Goal: Task Accomplishment & Management: Manage account settings

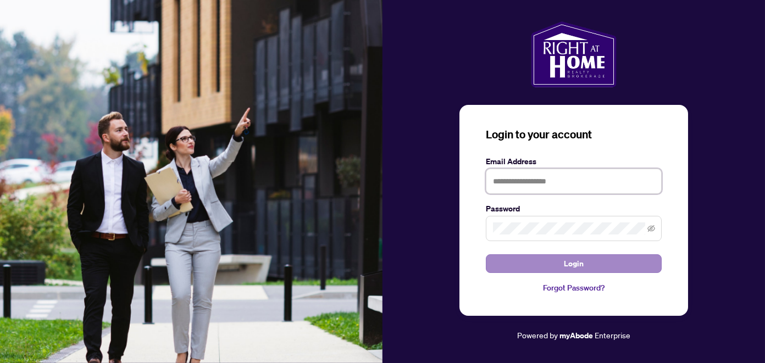
type input "**********"
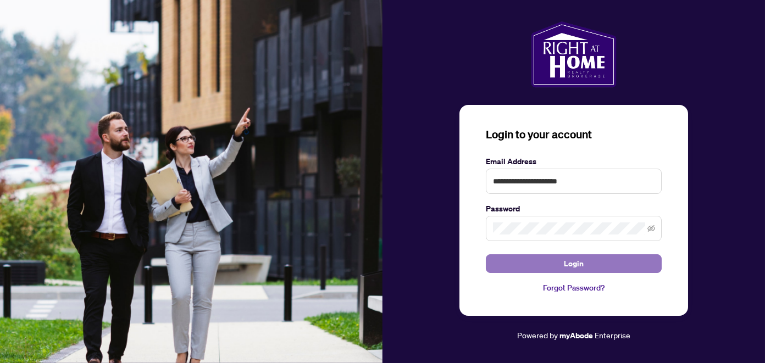
click at [565, 267] on span "Login" at bounding box center [574, 264] width 20 height 18
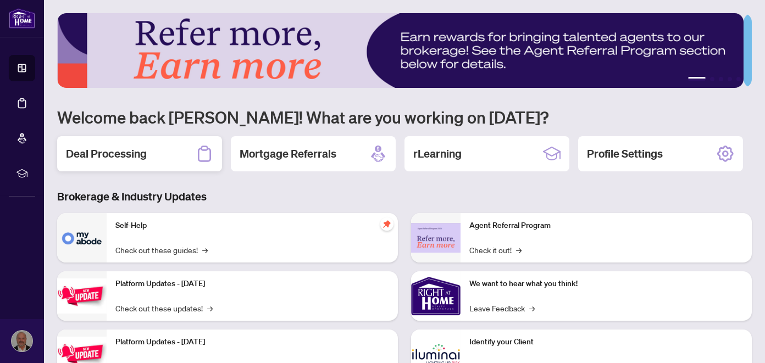
click at [129, 153] on h2 "Deal Processing" at bounding box center [106, 153] width 81 height 15
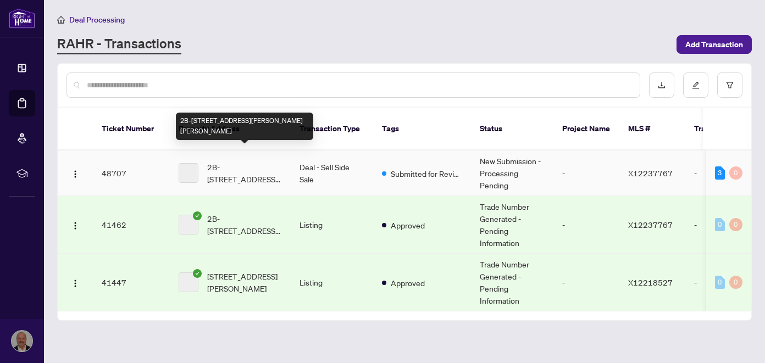
click at [222, 162] on span "2B-[STREET_ADDRESS][PERSON_NAME][PERSON_NAME]" at bounding box center [244, 173] width 75 height 24
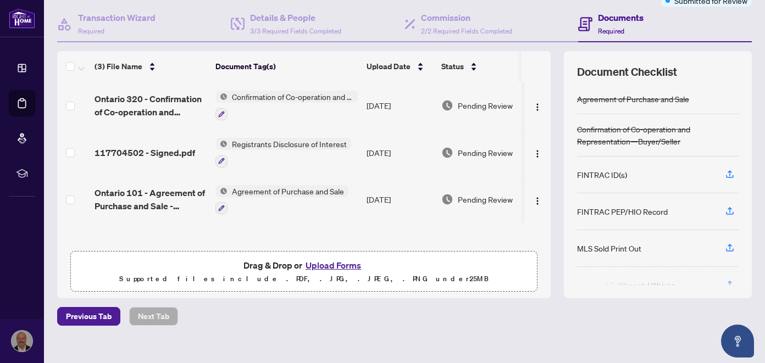
scroll to position [110, 0]
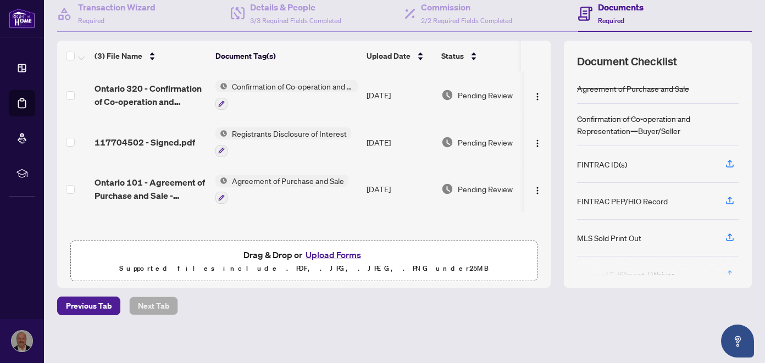
click at [319, 253] on button "Upload Forms" at bounding box center [333, 255] width 62 height 14
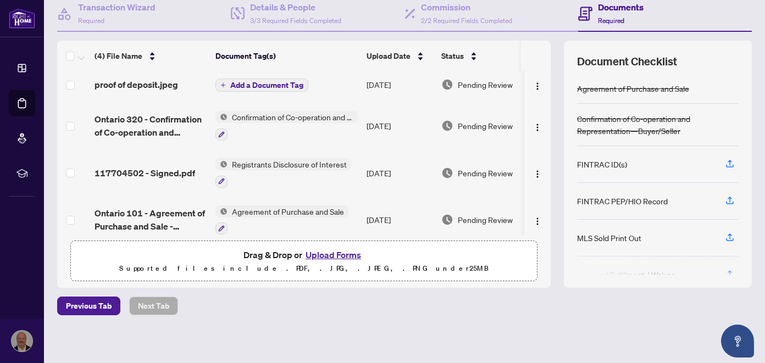
scroll to position [0, 0]
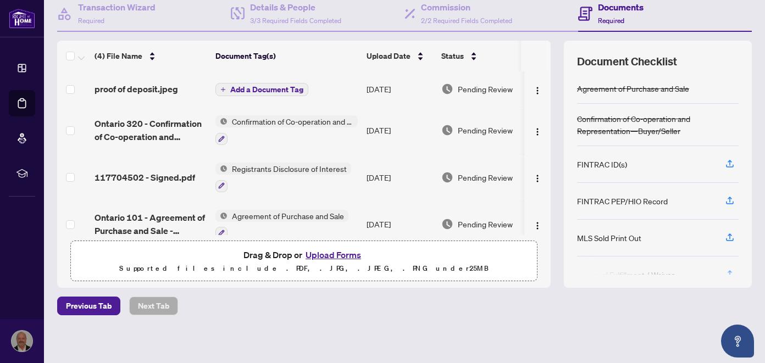
click at [252, 89] on span "Add a Document Tag" at bounding box center [266, 90] width 73 height 8
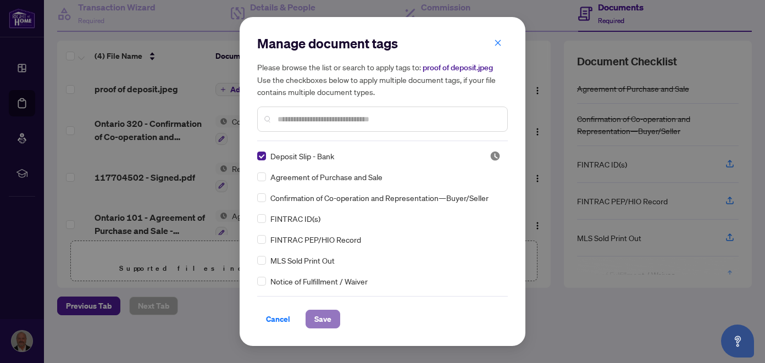
click at [321, 320] on span "Save" at bounding box center [322, 319] width 17 height 18
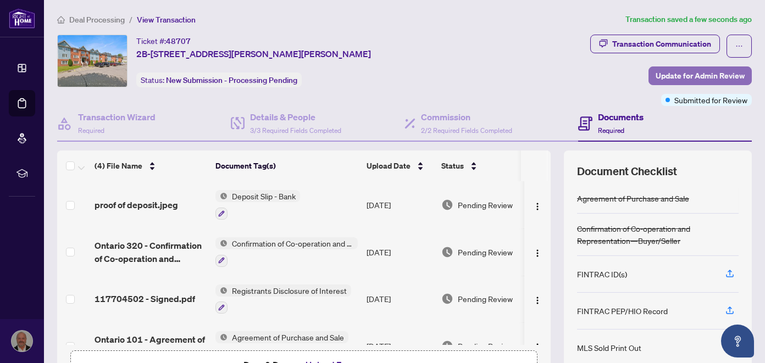
click at [682, 74] on span "Update for Admin Review" at bounding box center [699, 76] width 89 height 18
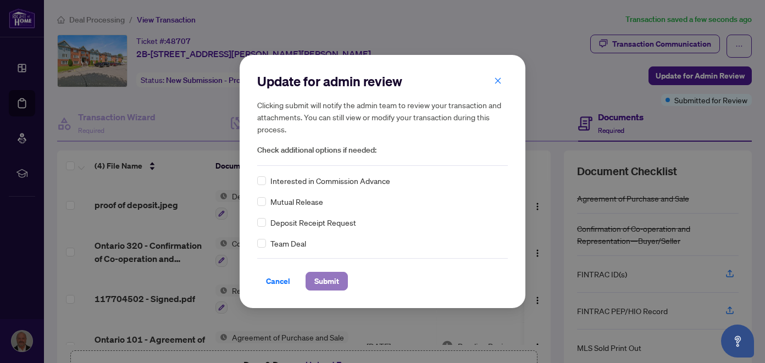
click at [323, 281] on span "Submit" at bounding box center [326, 281] width 25 height 18
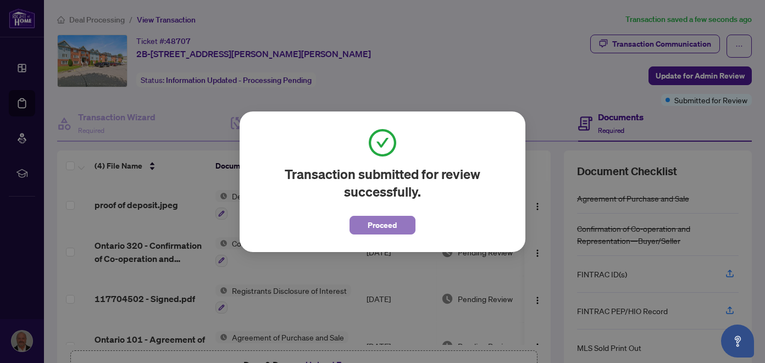
click at [374, 225] on span "Proceed" at bounding box center [382, 225] width 29 height 18
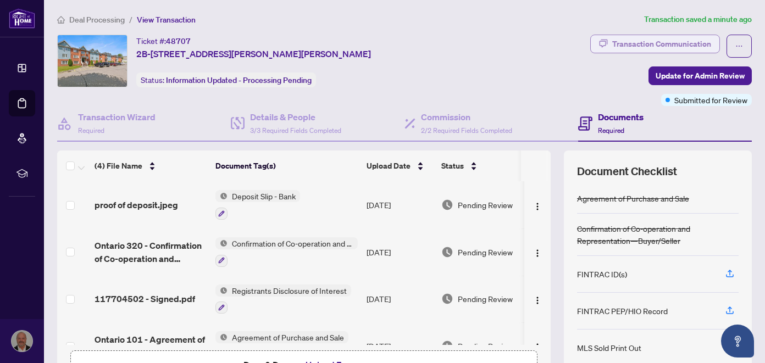
click at [642, 44] on div "Transaction Communication" at bounding box center [661, 44] width 99 height 18
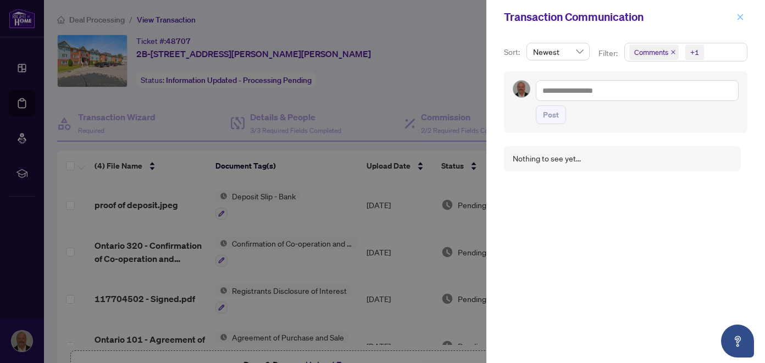
click at [742, 16] on icon "close" at bounding box center [740, 17] width 8 height 8
